Goal: Task Accomplishment & Management: Use online tool/utility

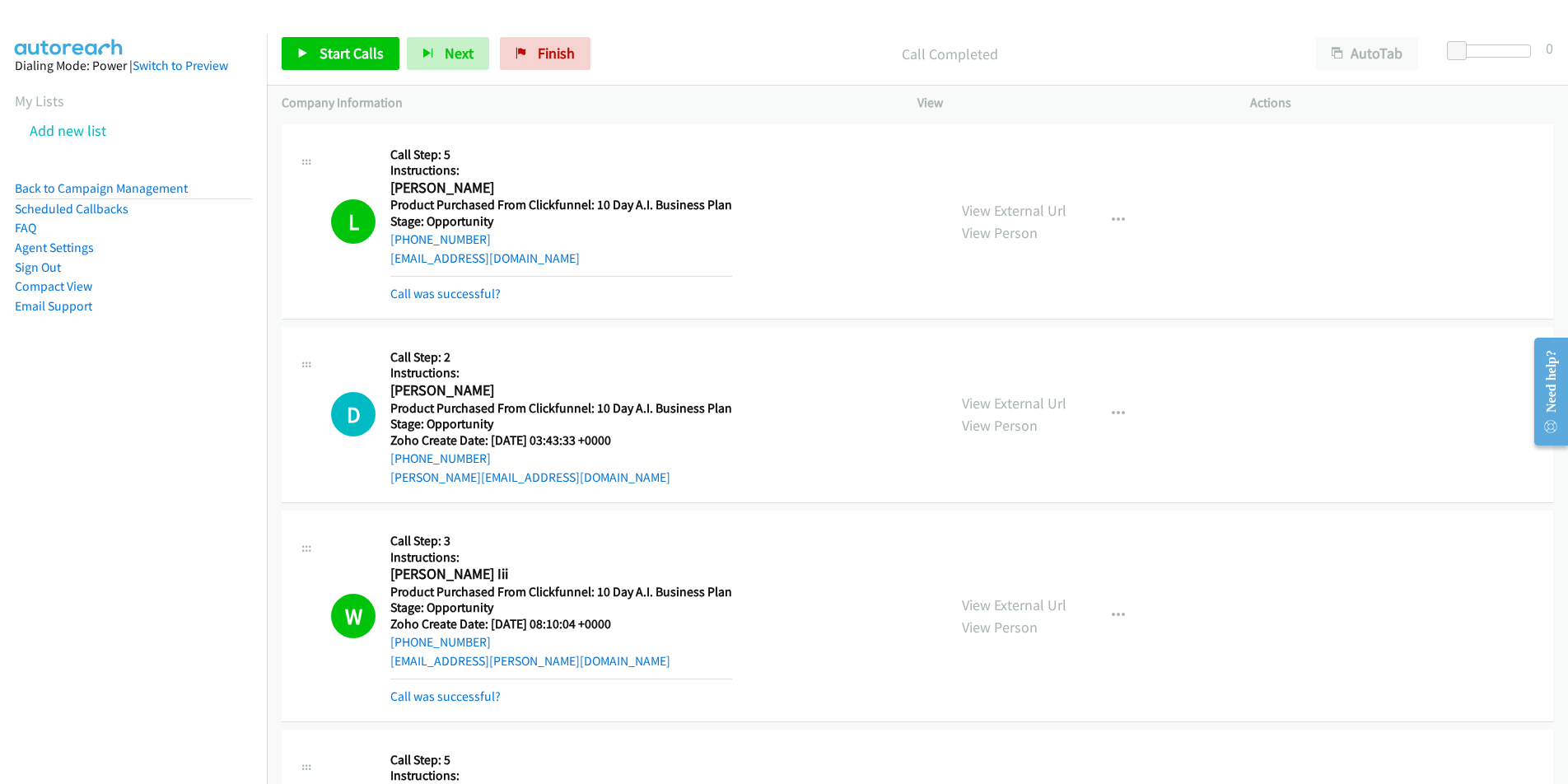
scroll to position [1140, 0]
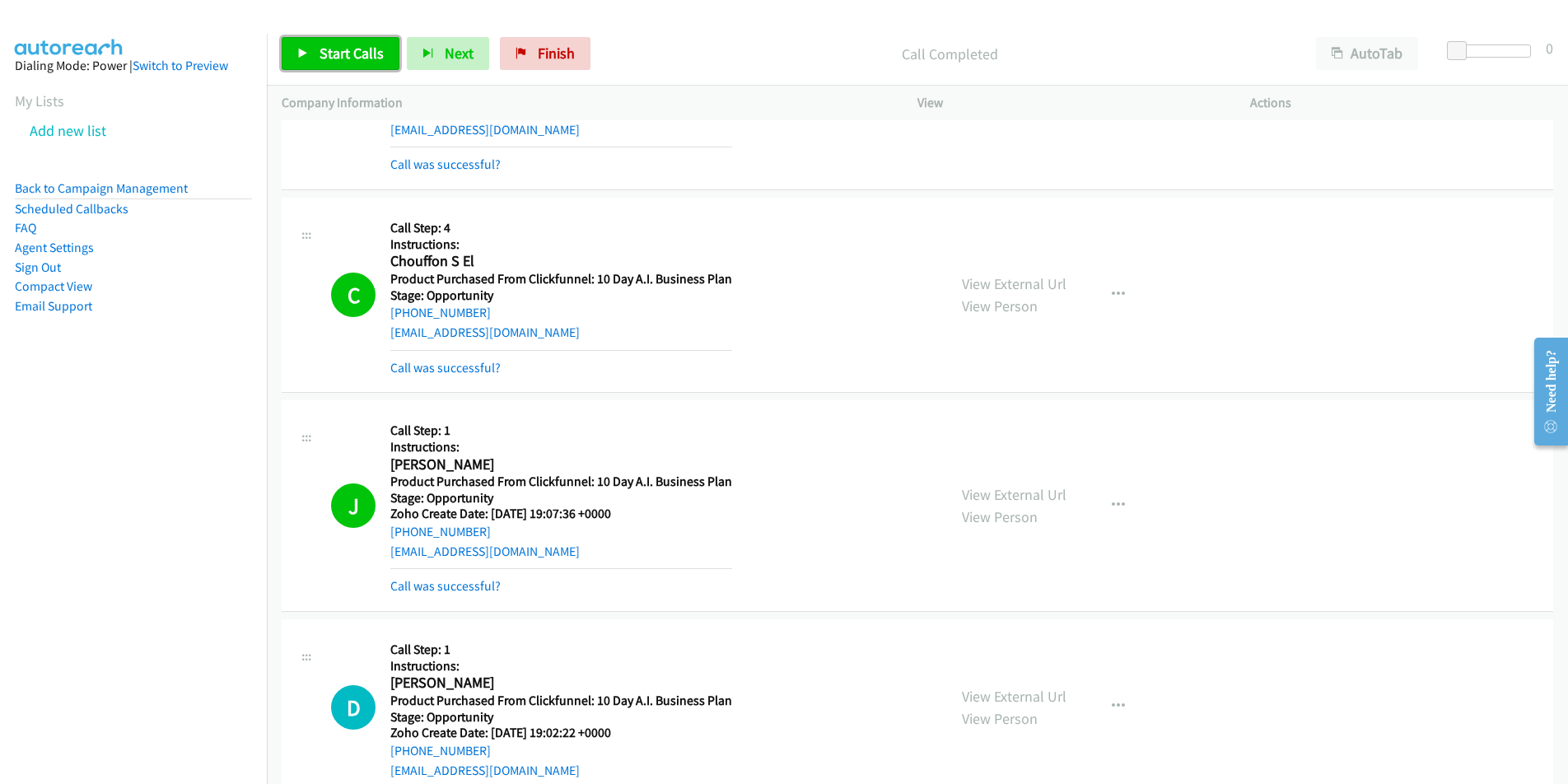
click at [357, 56] on span "Start Calls" at bounding box center [352, 53] width 65 height 19
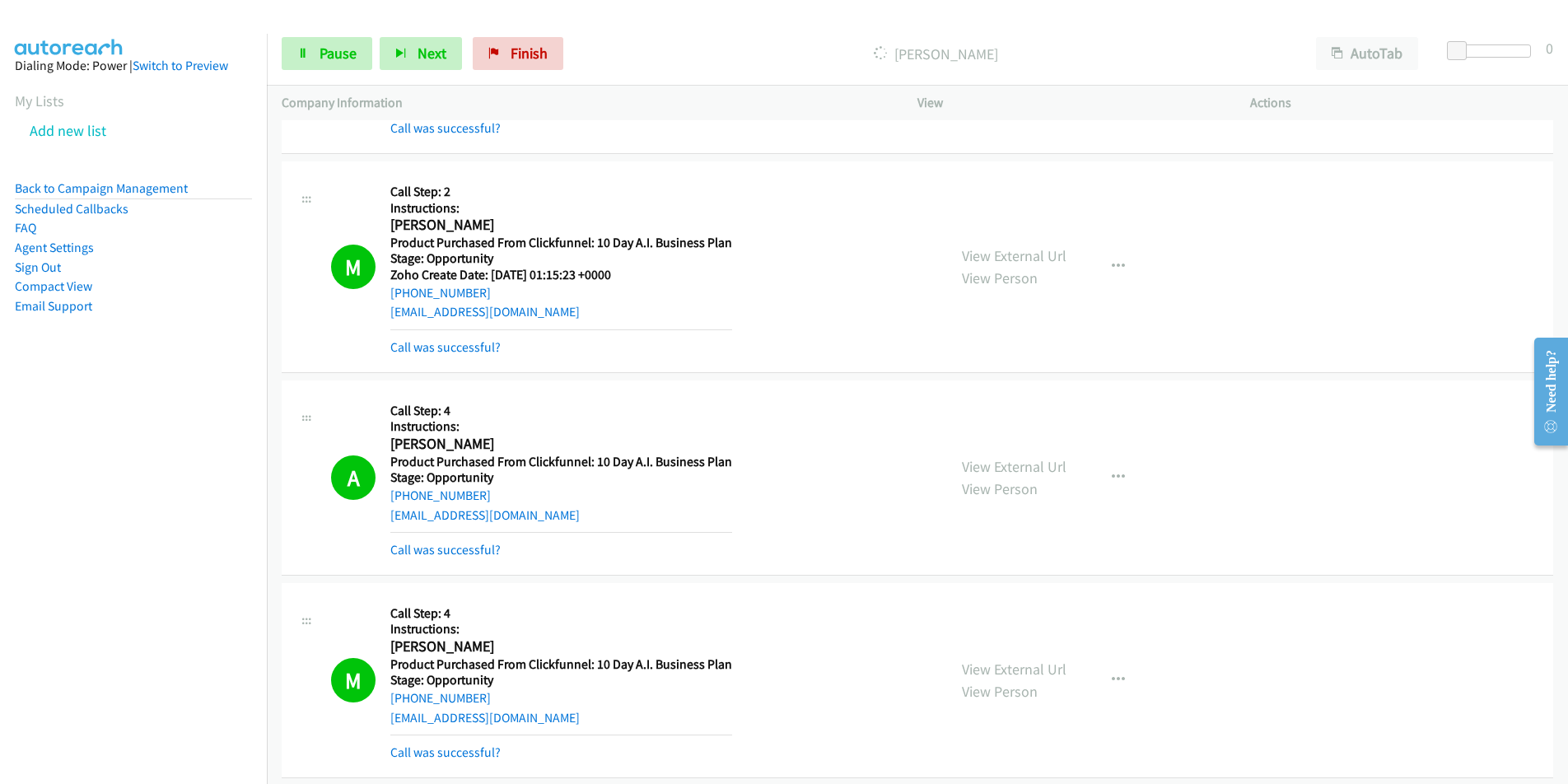
scroll to position [3989, 0]
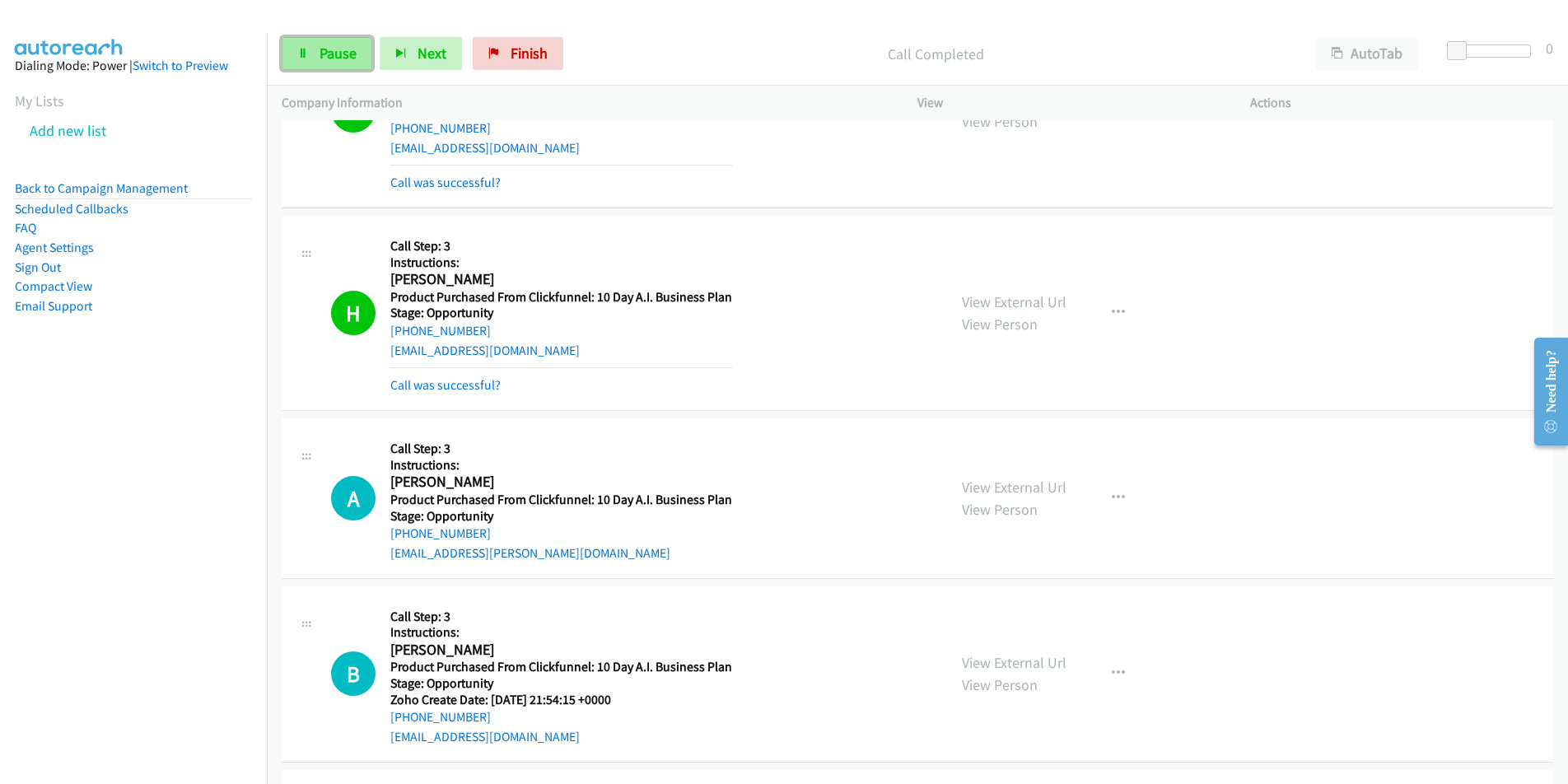
click at [324, 47] on span "Pause" at bounding box center [338, 53] width 37 height 19
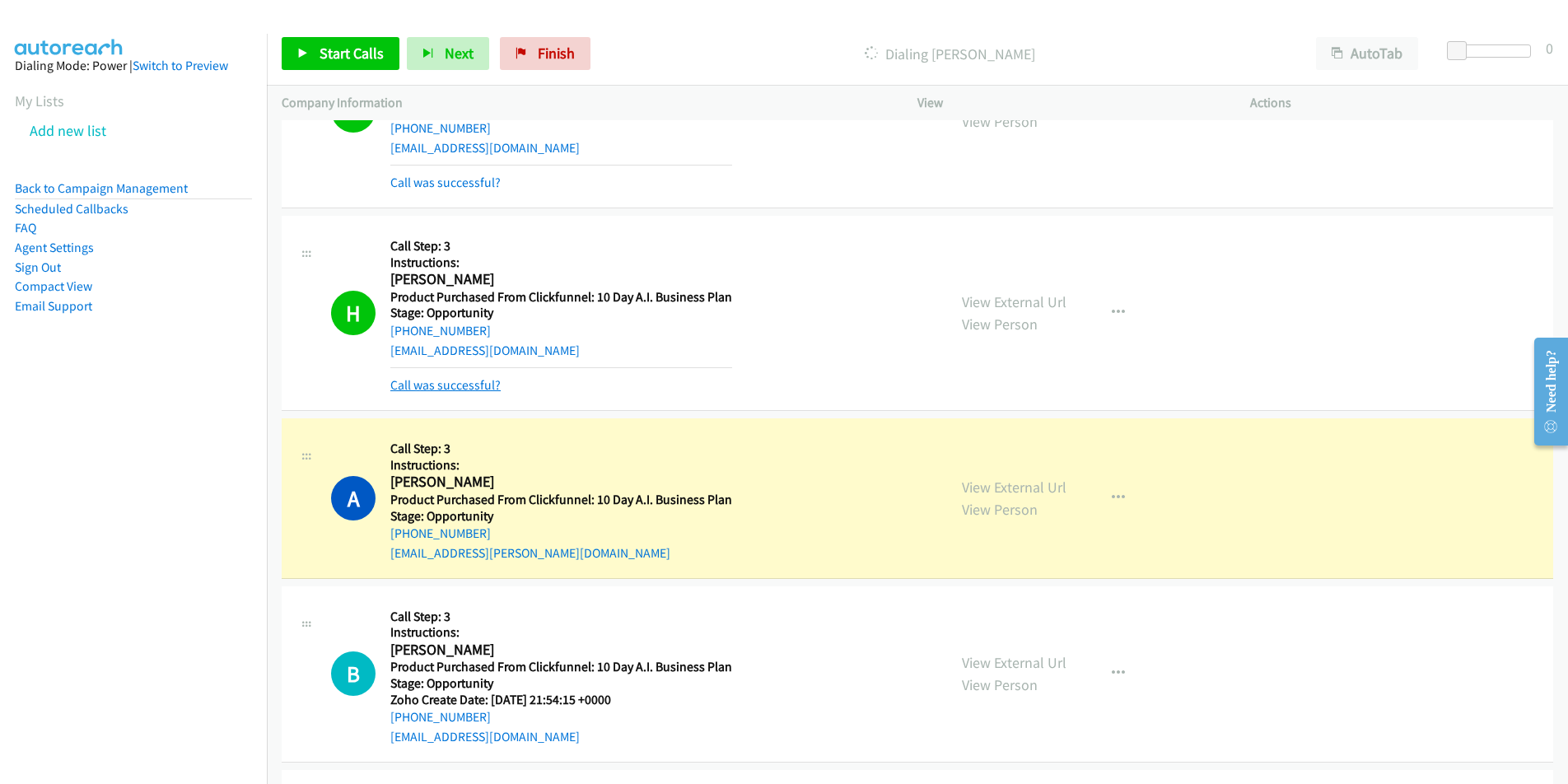
click at [472, 384] on link "Call was successful?" at bounding box center [445, 384] width 110 height 15
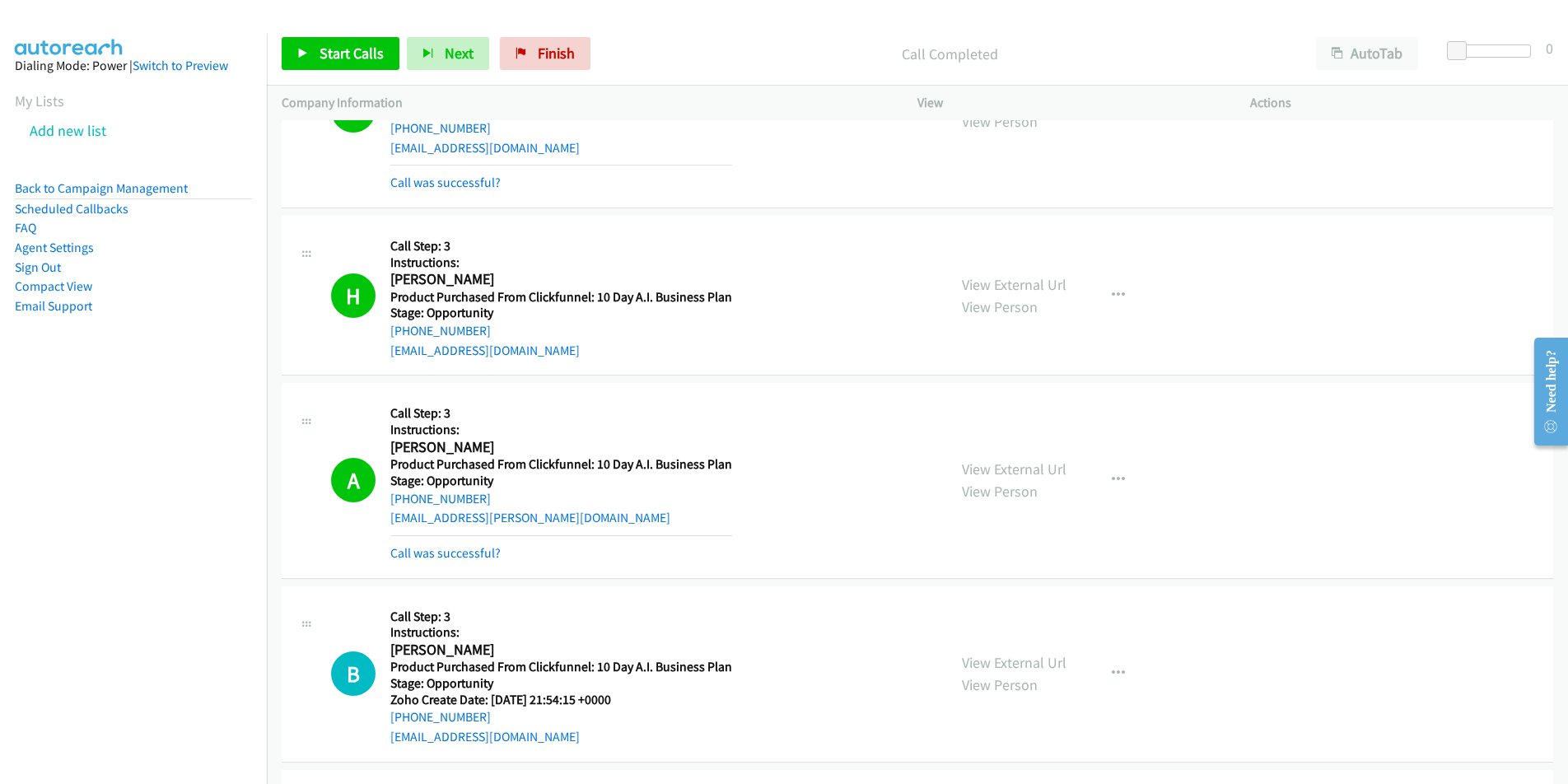
click at [542, 352] on div "[EMAIL_ADDRESS][DOMAIN_NAME]" at bounding box center [561, 351] width 342 height 20
click at [530, 354] on div "[EMAIL_ADDRESS][DOMAIN_NAME]" at bounding box center [561, 351] width 342 height 20
click at [523, 350] on div "[EMAIL_ADDRESS][DOMAIN_NAME]" at bounding box center [561, 351] width 342 height 20
click at [383, 357] on div "H Callback Scheduled Call Step: 3 Instructions: [PERSON_NAME] America/New_York …" at bounding box center [631, 295] width 601 height 130
copy link "[EMAIL_ADDRESS][DOMAIN_NAME]"
